Goal: Book appointment/travel/reservation

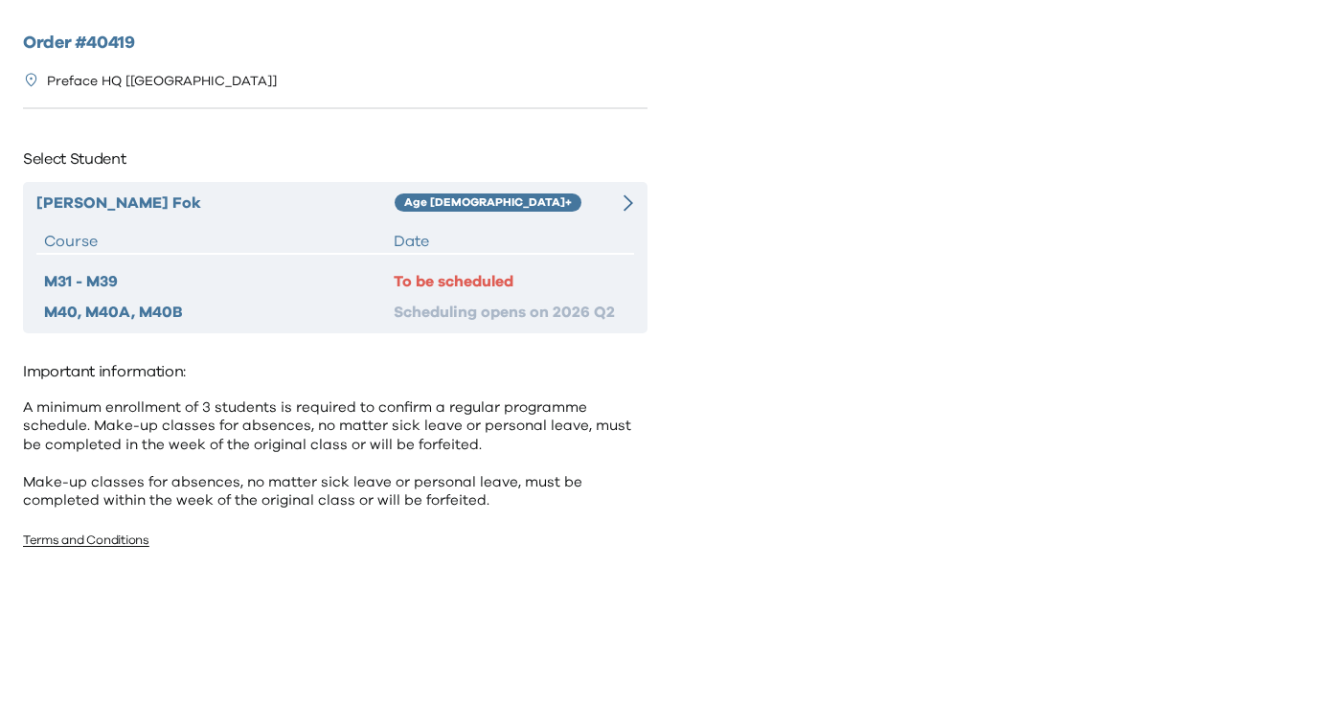
click at [606, 221] on div "Andrew Fok Age 10+ Course Date M31 - M39 To be scheduled M40, M40A, M40B Schedu…" at bounding box center [335, 257] width 625 height 151
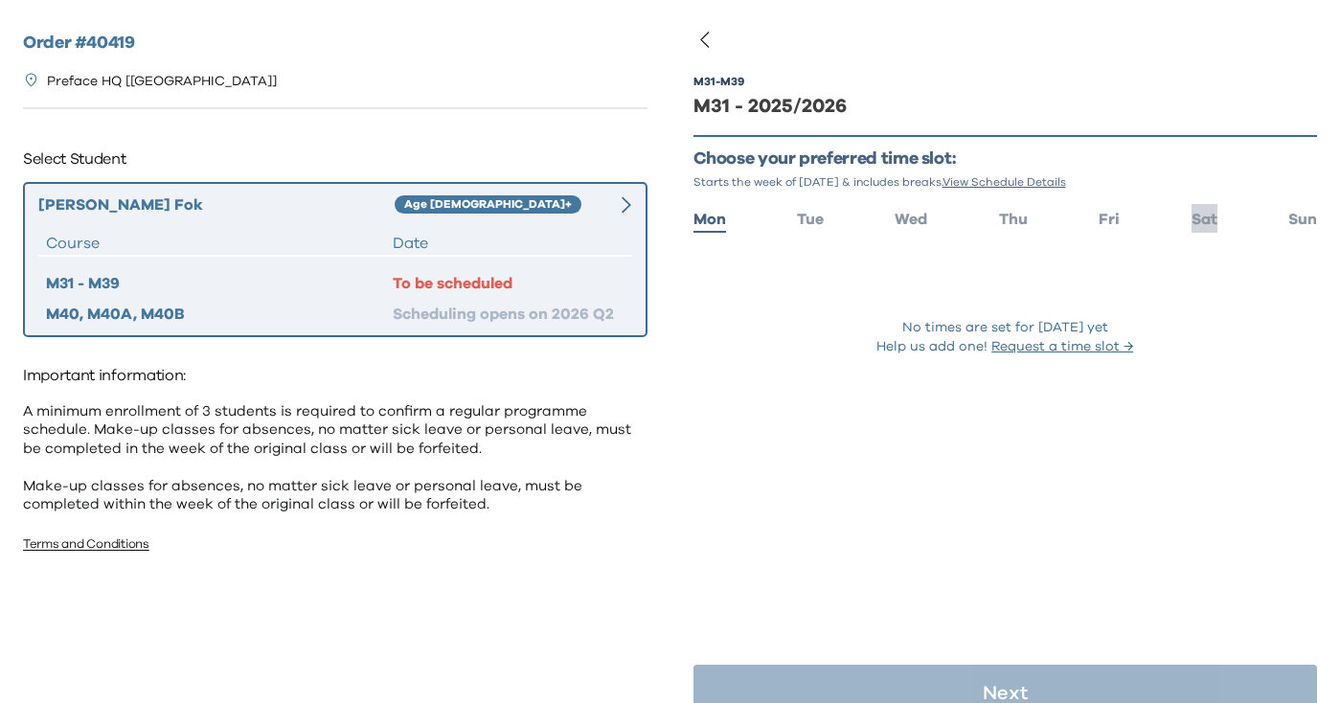
click at [1217, 223] on span "Sat" at bounding box center [1205, 219] width 26 height 15
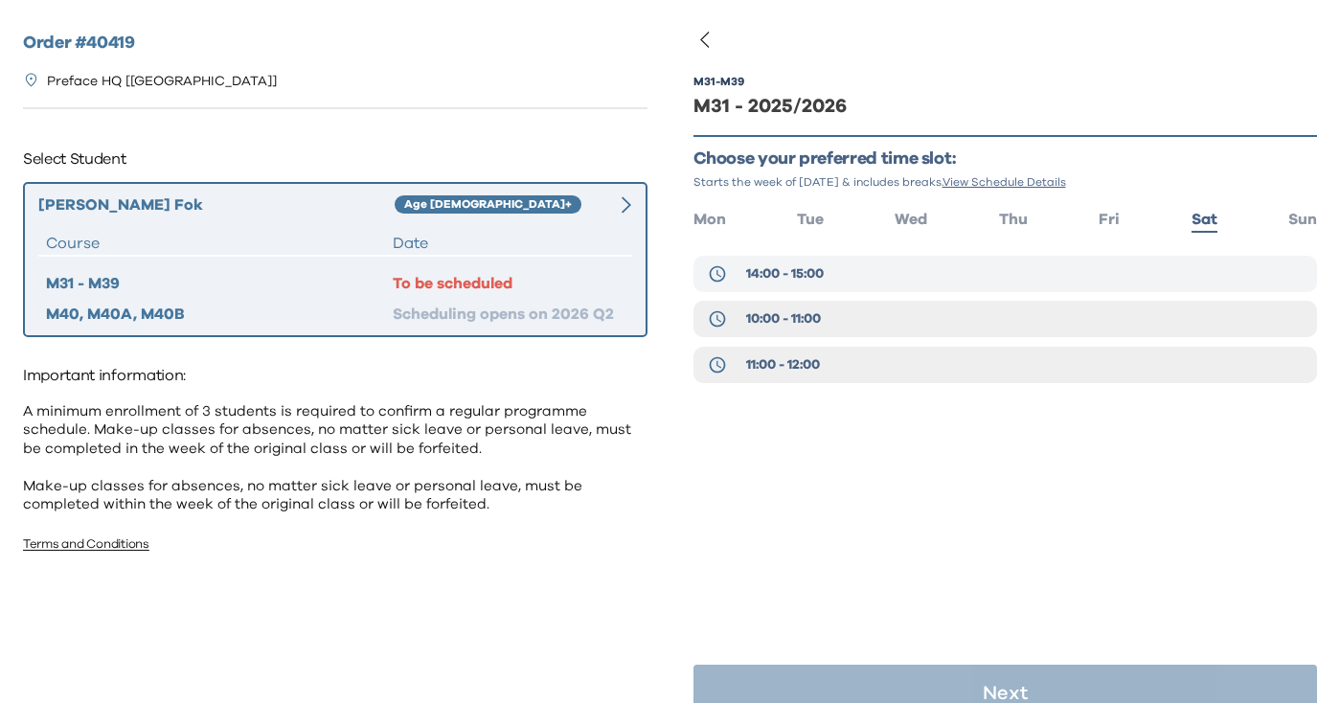
click at [858, 282] on button "14:00 - 15:00" at bounding box center [1006, 274] width 625 height 36
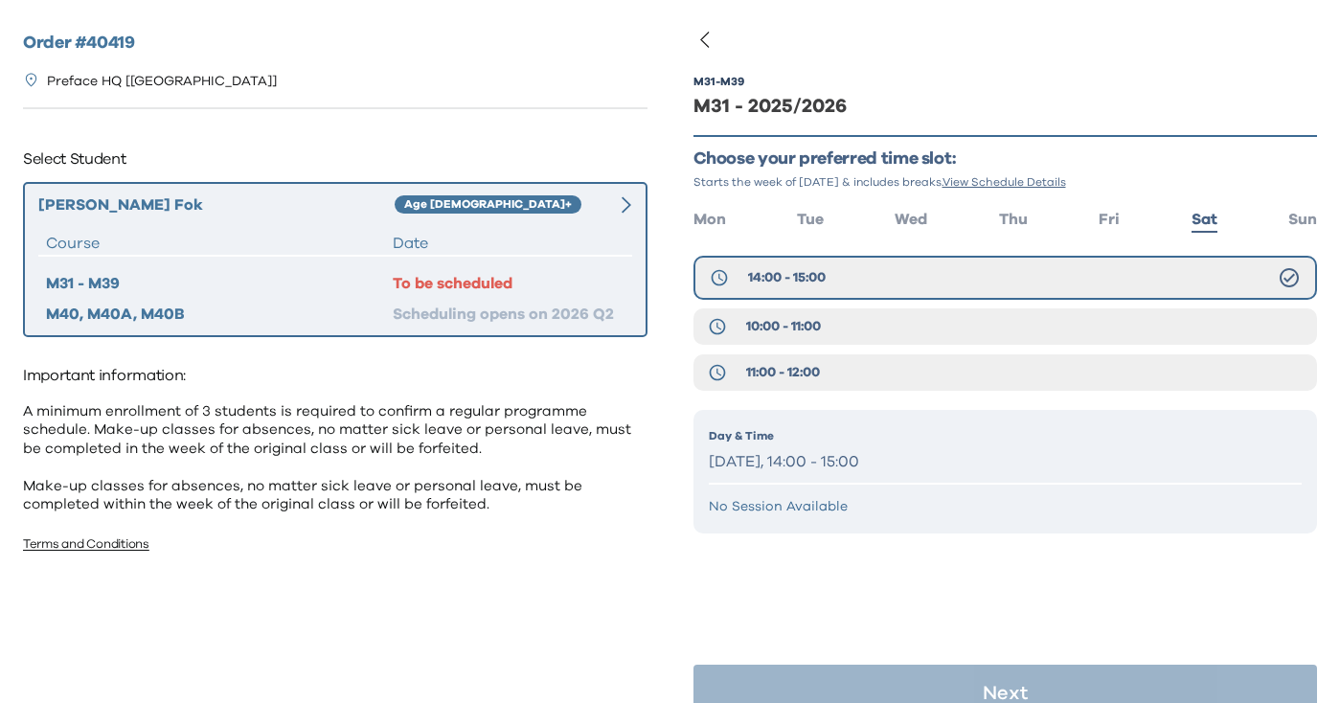
click at [913, 515] on div "Day & Time Saturday, 14:00 - 15:00 No Session Available" at bounding box center [1006, 472] width 625 height 124
click at [971, 307] on div "14:00 - 15:00 10:00 - 11:00 11:00 - 12:00" at bounding box center [1006, 328] width 625 height 145
click at [964, 326] on button "10:00 - 11:00" at bounding box center [1006, 326] width 625 height 36
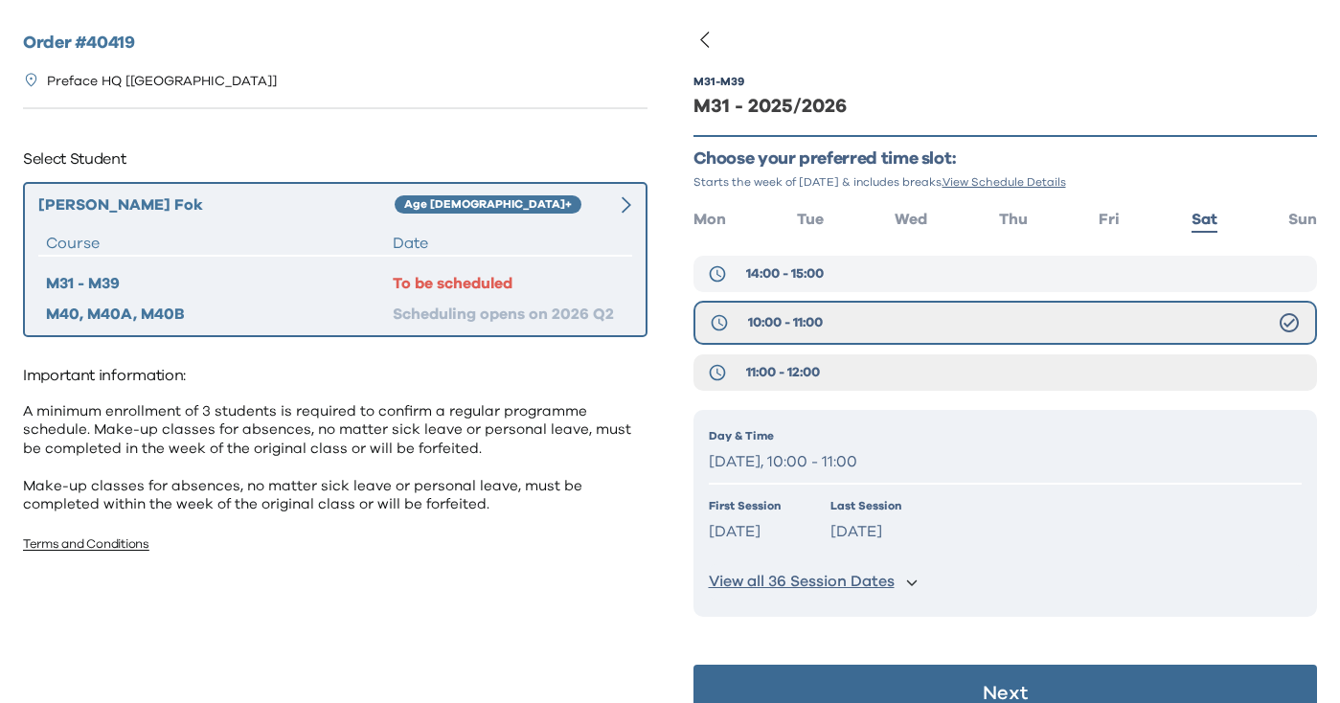
click at [957, 282] on button "14:00 - 15:00" at bounding box center [1006, 274] width 625 height 36
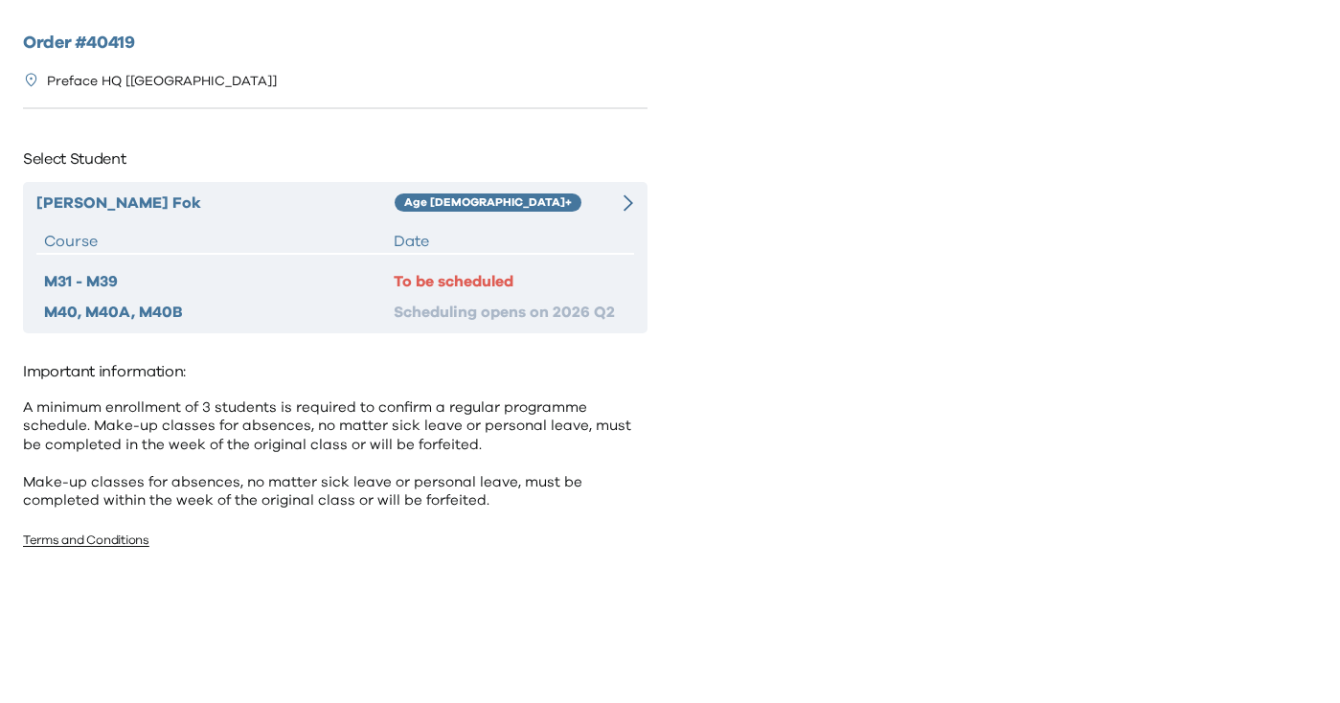
click at [408, 217] on div "[PERSON_NAME] Age [DEMOGRAPHIC_DATA]+ Course Date M31 - M39 To be scheduled M40…" at bounding box center [335, 257] width 625 height 151
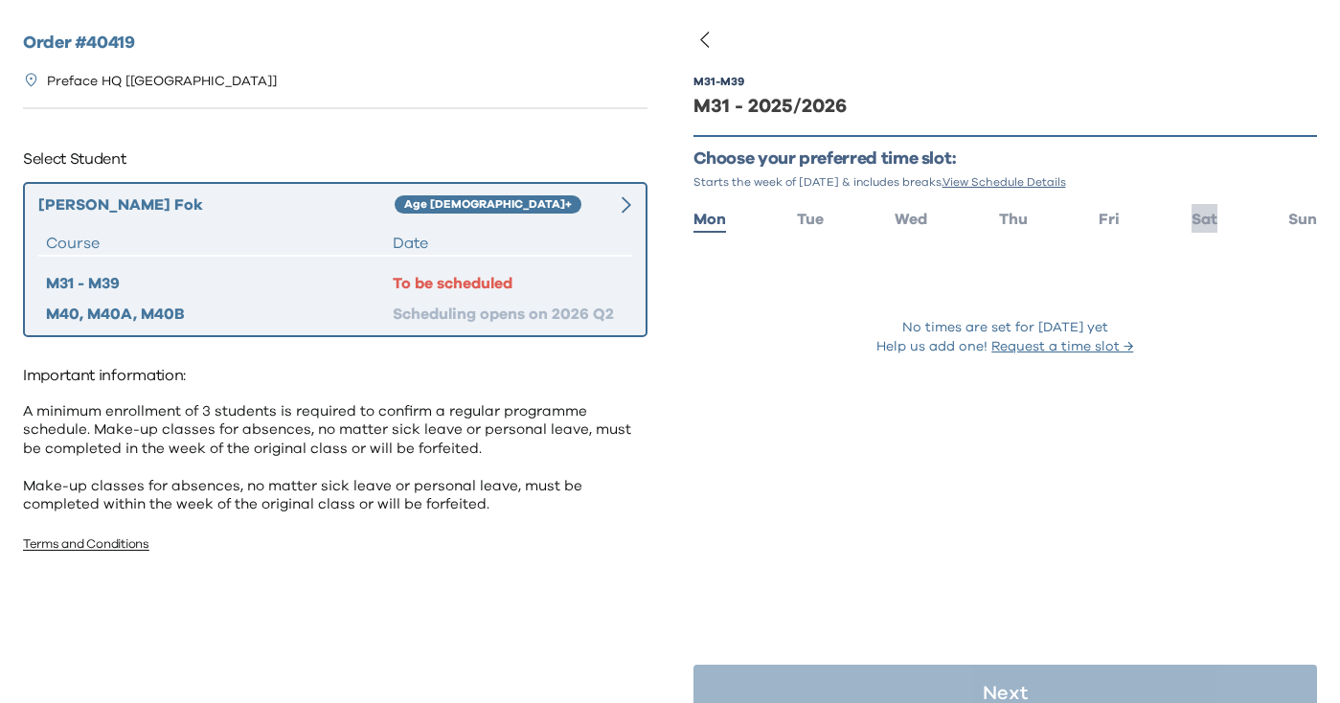
click at [1193, 220] on span "Sat" at bounding box center [1205, 219] width 26 height 15
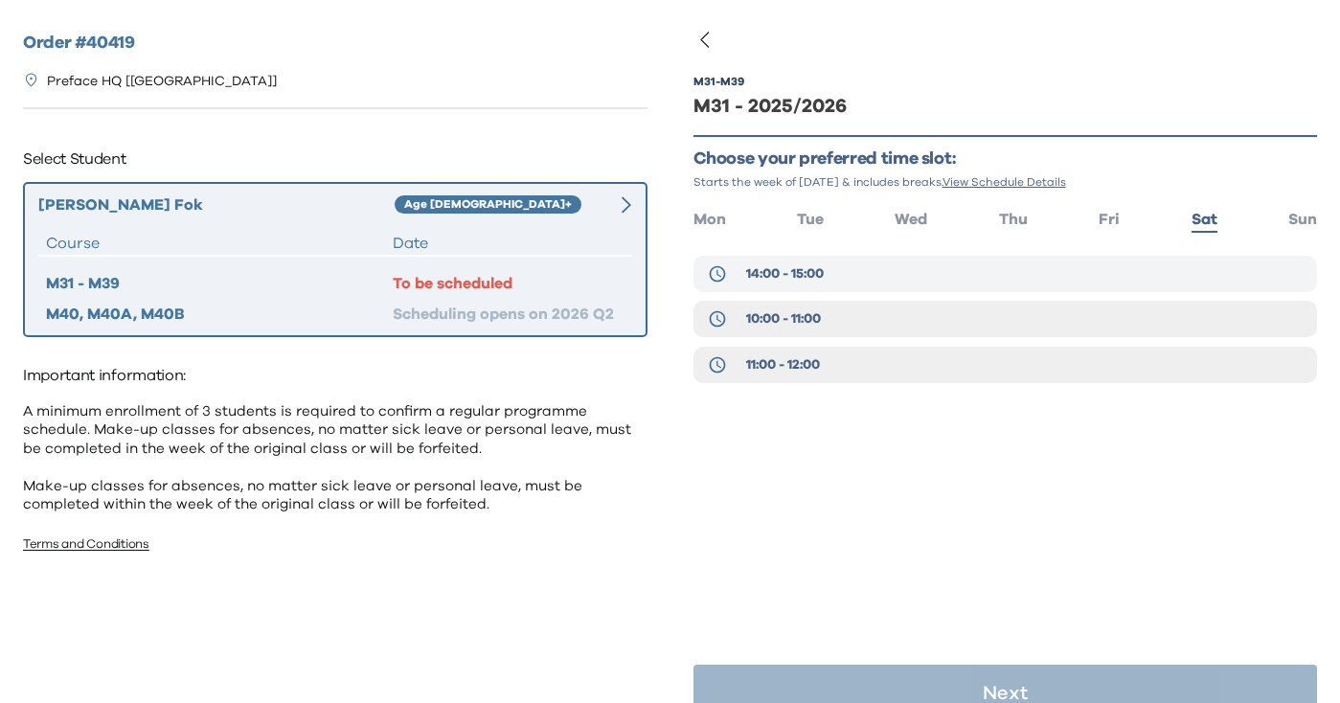
click at [1127, 266] on button "14:00 - 15:00" at bounding box center [1006, 274] width 625 height 36
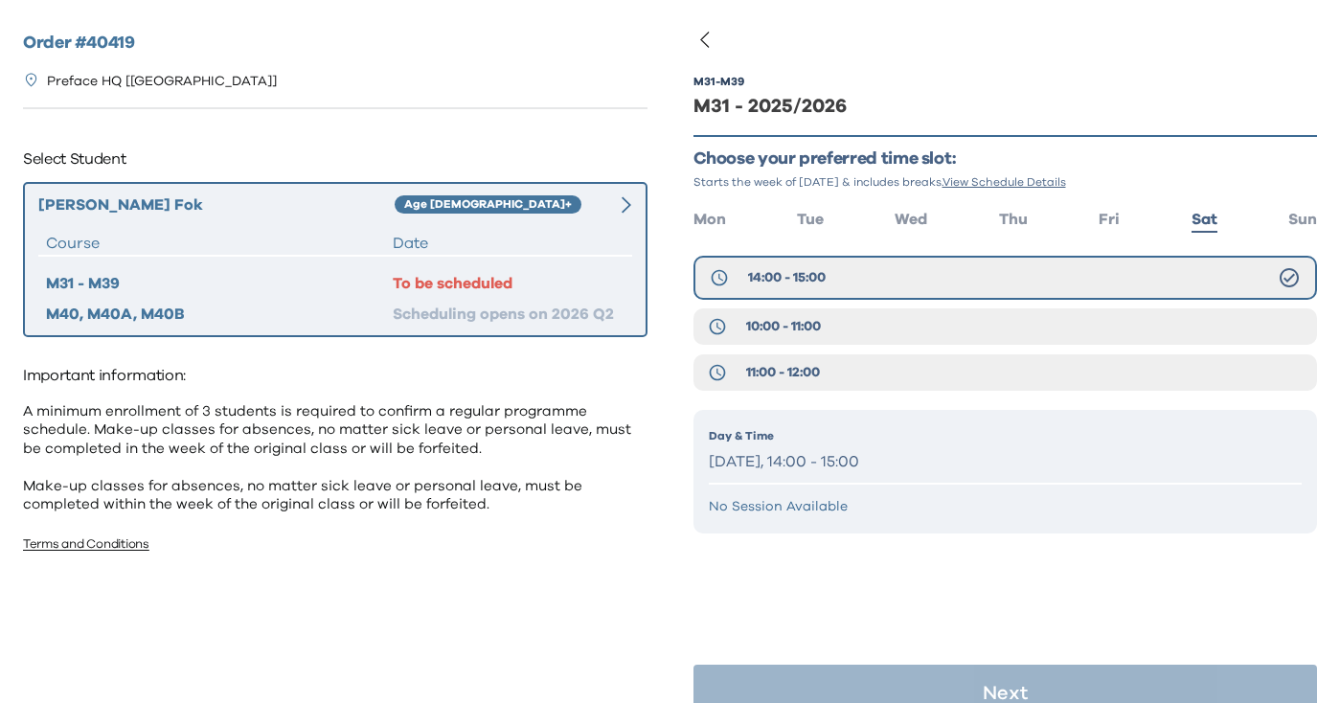
click at [830, 510] on p "No Session Available" at bounding box center [1006, 506] width 594 height 19
drag, startPoint x: 830, startPoint y: 509, endPoint x: 744, endPoint y: 508, distance: 85.3
click at [742, 508] on p "No Session Available" at bounding box center [1006, 506] width 594 height 19
click at [744, 508] on p "No Session Available" at bounding box center [1006, 506] width 594 height 19
